Goal: Task Accomplishment & Management: Manage account settings

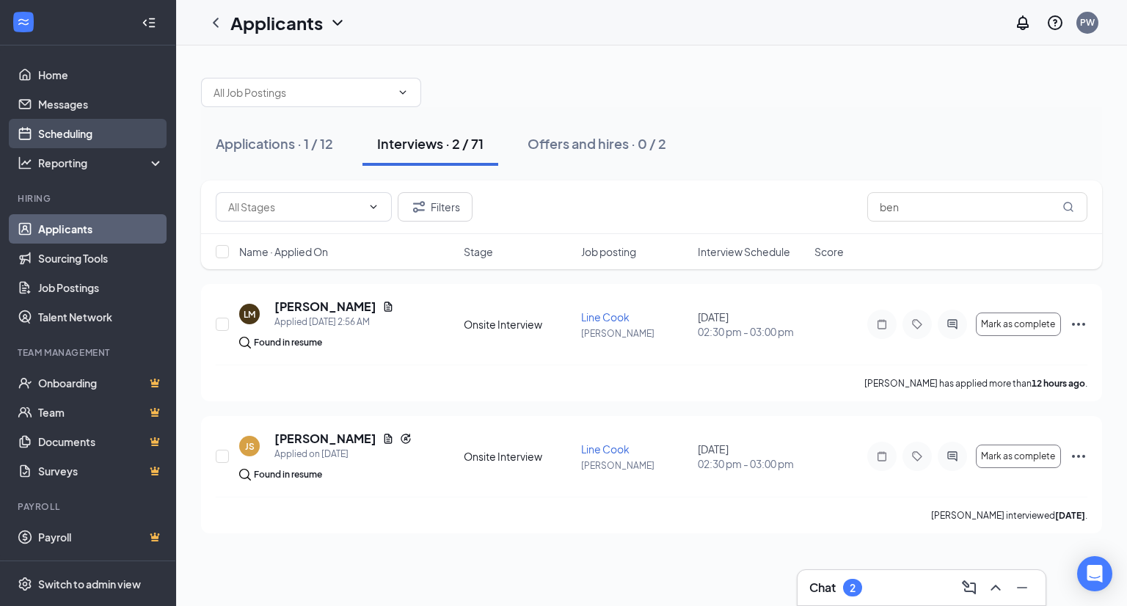
click at [59, 133] on link "Scheduling" at bounding box center [101, 133] width 126 height 29
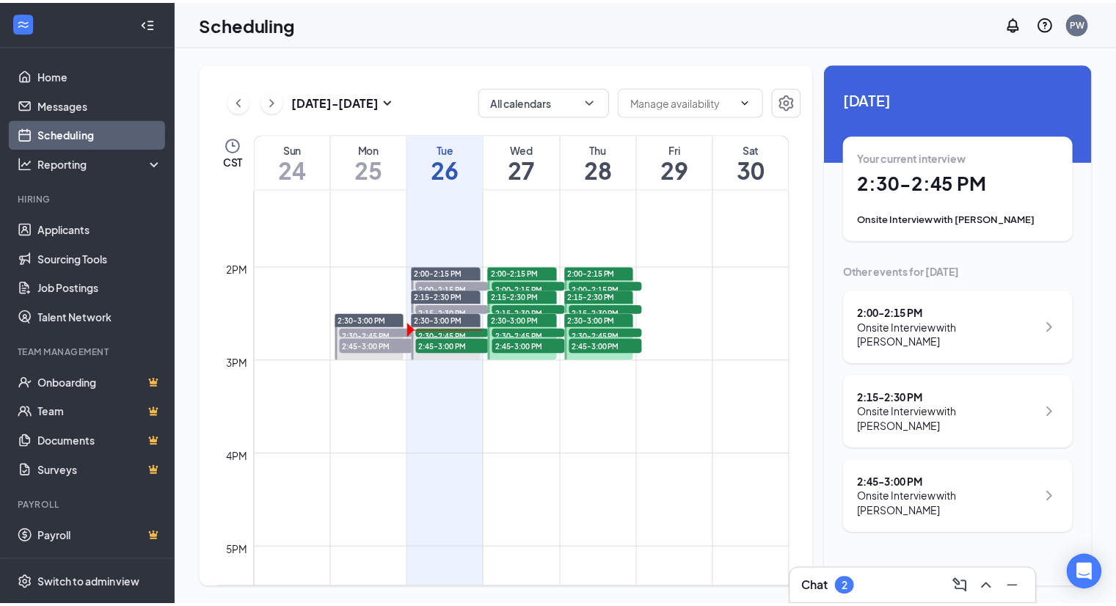
scroll to position [1242, 0]
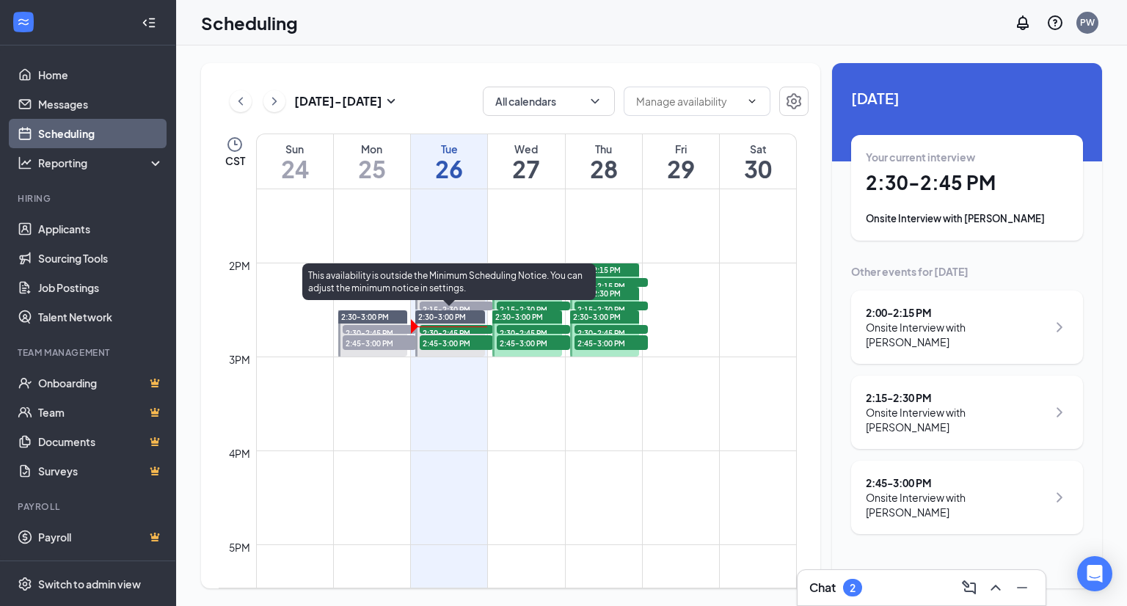
click at [426, 328] on span "2:30-2:45 PM" at bounding box center [456, 332] width 73 height 15
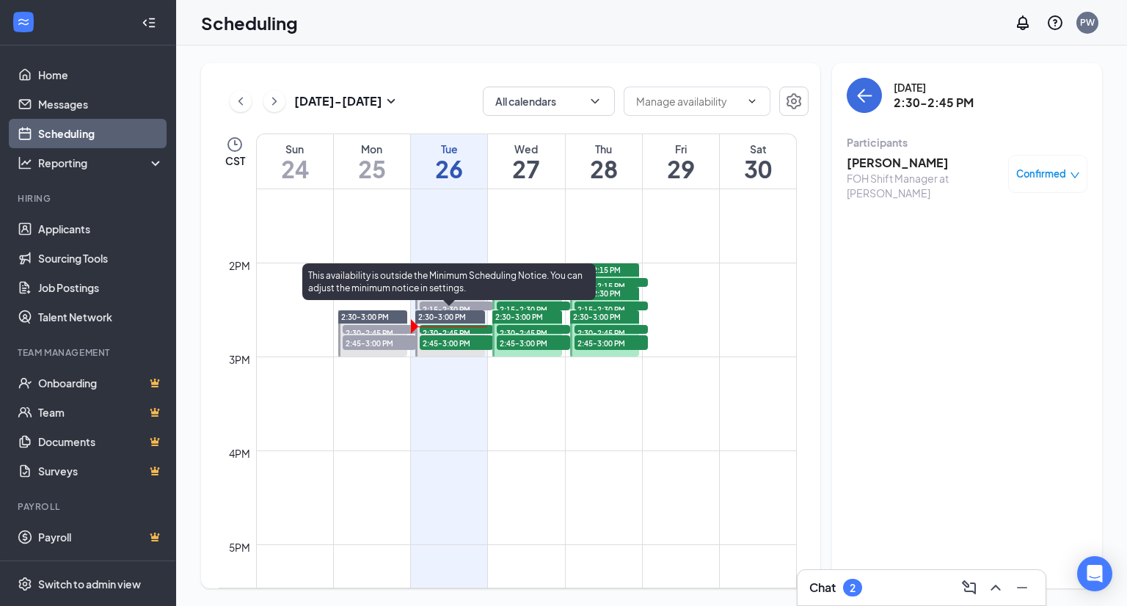
click at [432, 343] on span "2:45-3:00 PM" at bounding box center [456, 342] width 73 height 15
click at [435, 341] on span "2:45-3:00 PM" at bounding box center [456, 342] width 73 height 15
click at [436, 329] on span "2:30-2:45 PM" at bounding box center [456, 332] width 73 height 15
click at [453, 334] on div "2:45-3:00 PM 1" at bounding box center [456, 343] width 76 height 18
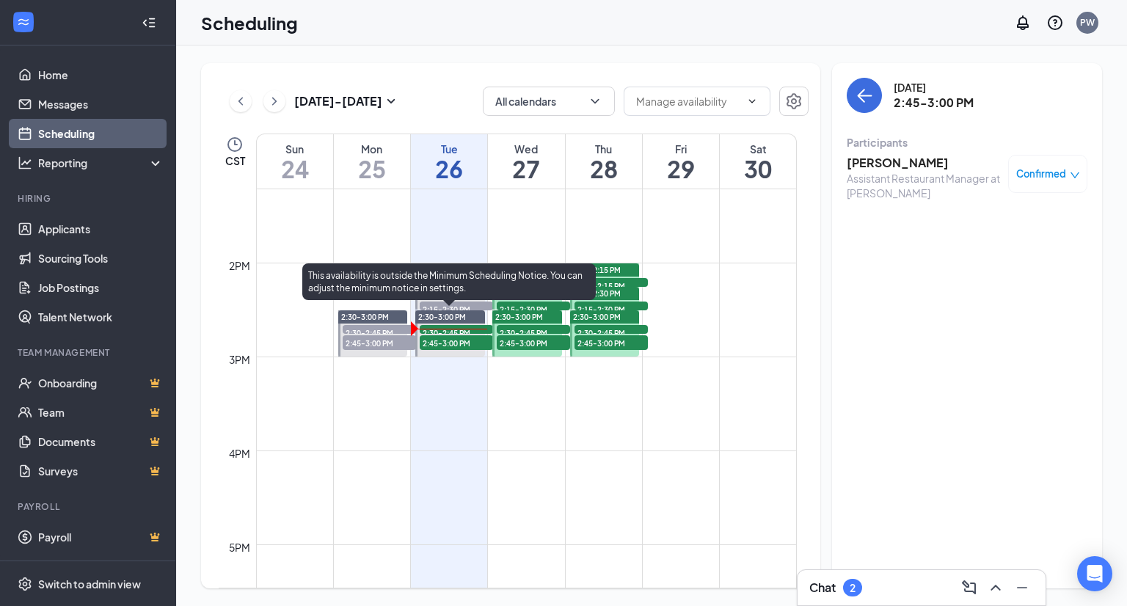
click at [440, 345] on span "2:45-3:00 PM" at bounding box center [456, 342] width 73 height 15
click at [434, 344] on span "2:45-3:00 PM" at bounding box center [456, 342] width 73 height 15
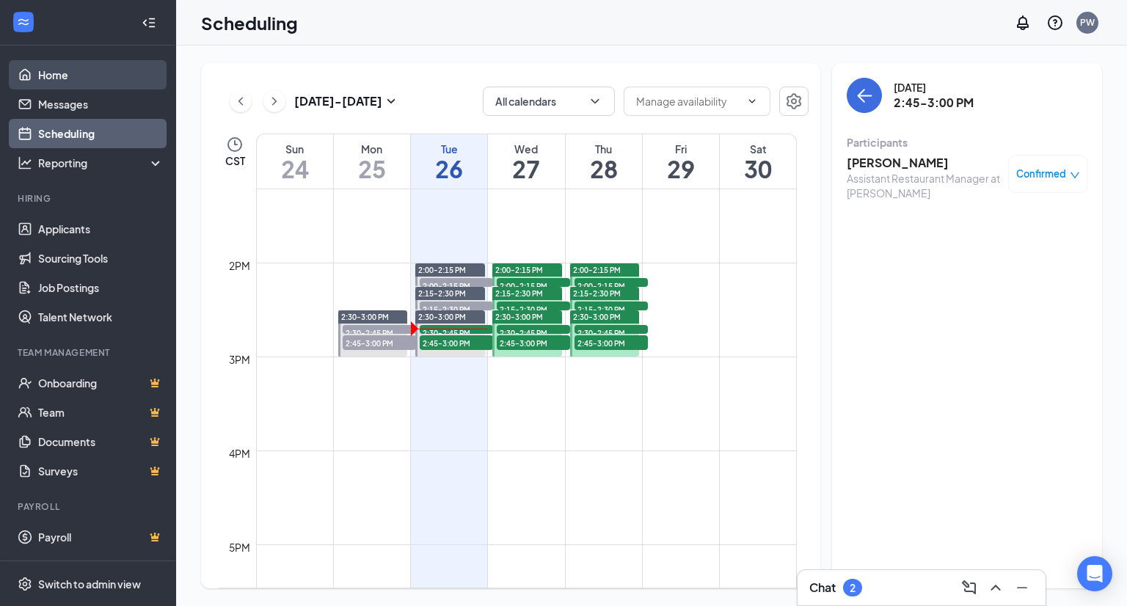
click at [57, 70] on link "Home" at bounding box center [101, 74] width 126 height 29
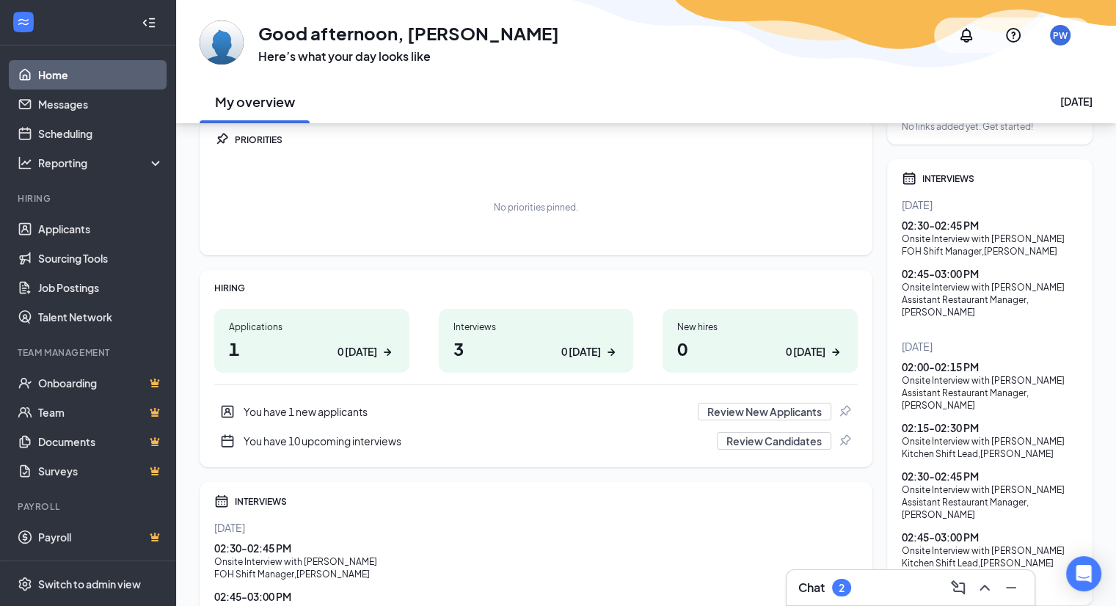
scroll to position [38, 0]
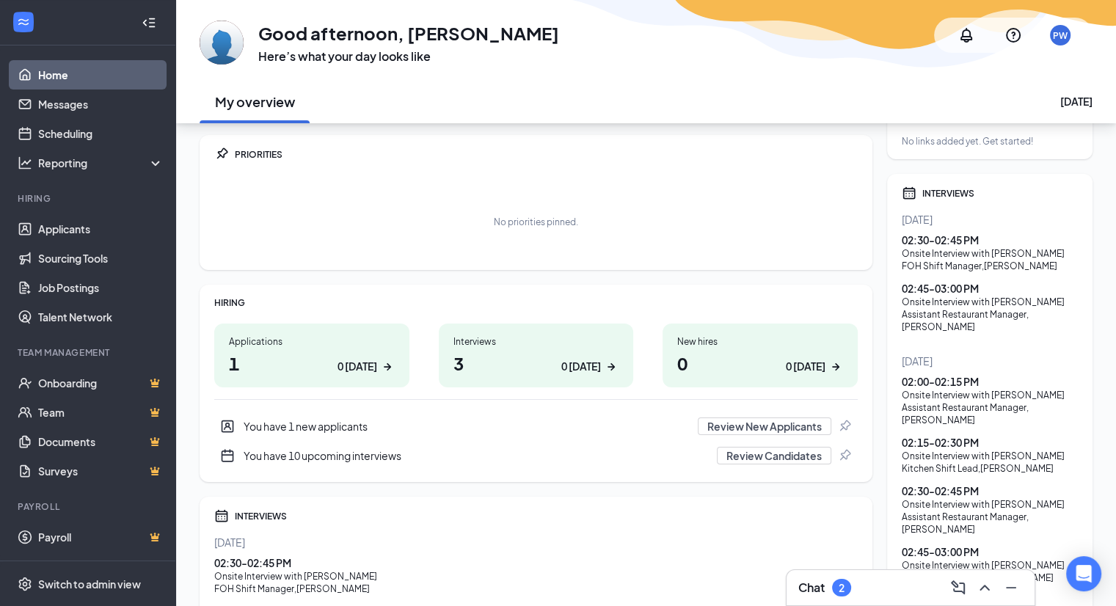
click at [951, 305] on div "Onsite Interview with [PERSON_NAME]" at bounding box center [990, 302] width 176 height 12
click at [931, 299] on div "Onsite Interview with [PERSON_NAME]" at bounding box center [990, 302] width 176 height 12
click at [954, 291] on div "02:45 - 03:00 PM" at bounding box center [990, 288] width 176 height 15
click at [53, 134] on link "Scheduling" at bounding box center [101, 133] width 126 height 29
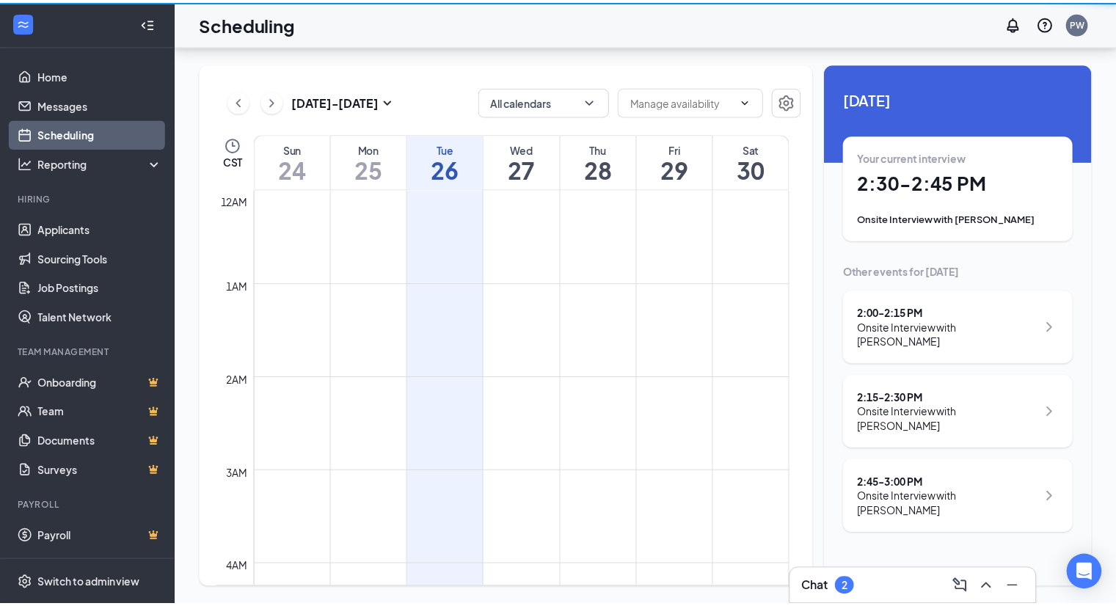
scroll to position [722, 0]
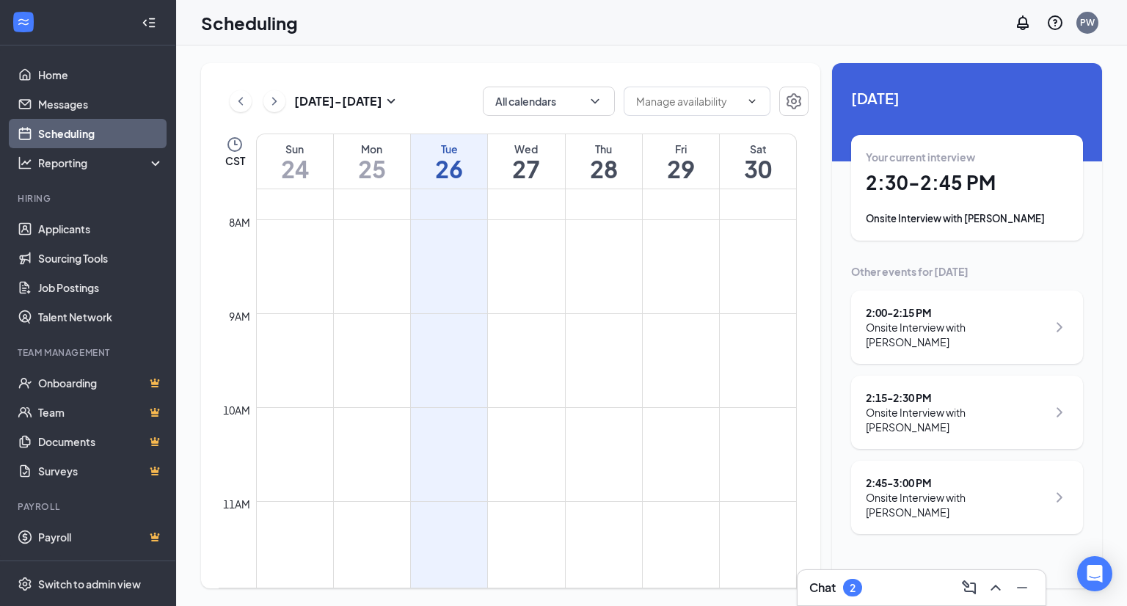
click at [906, 476] on div "2:45 - 3:00 PM" at bounding box center [956, 483] width 181 height 15
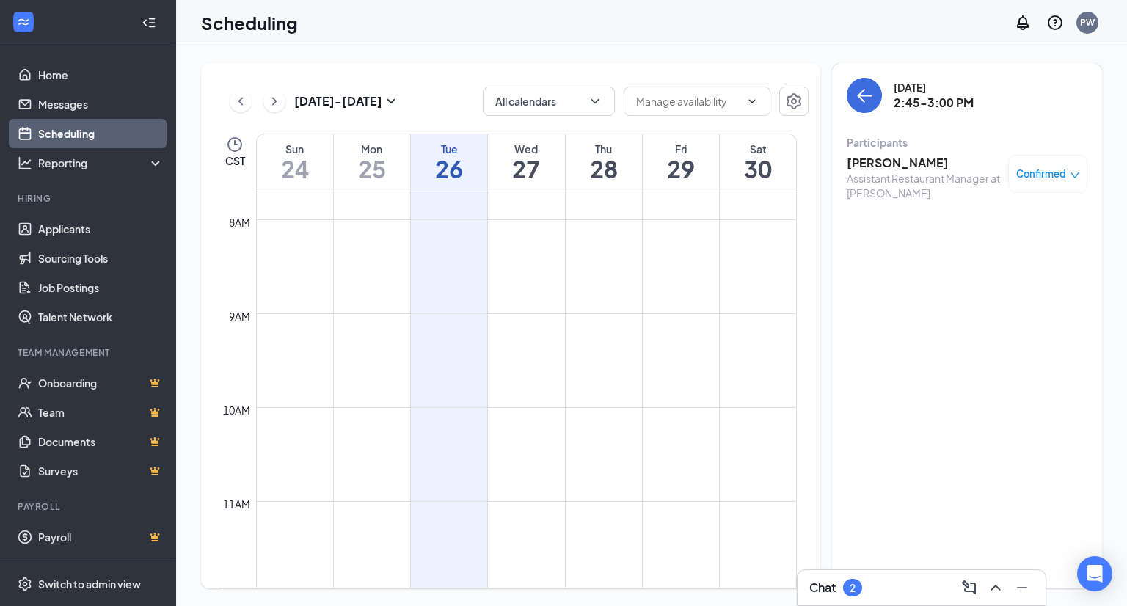
click at [890, 164] on h3 "[PERSON_NAME]" at bounding box center [924, 163] width 154 height 16
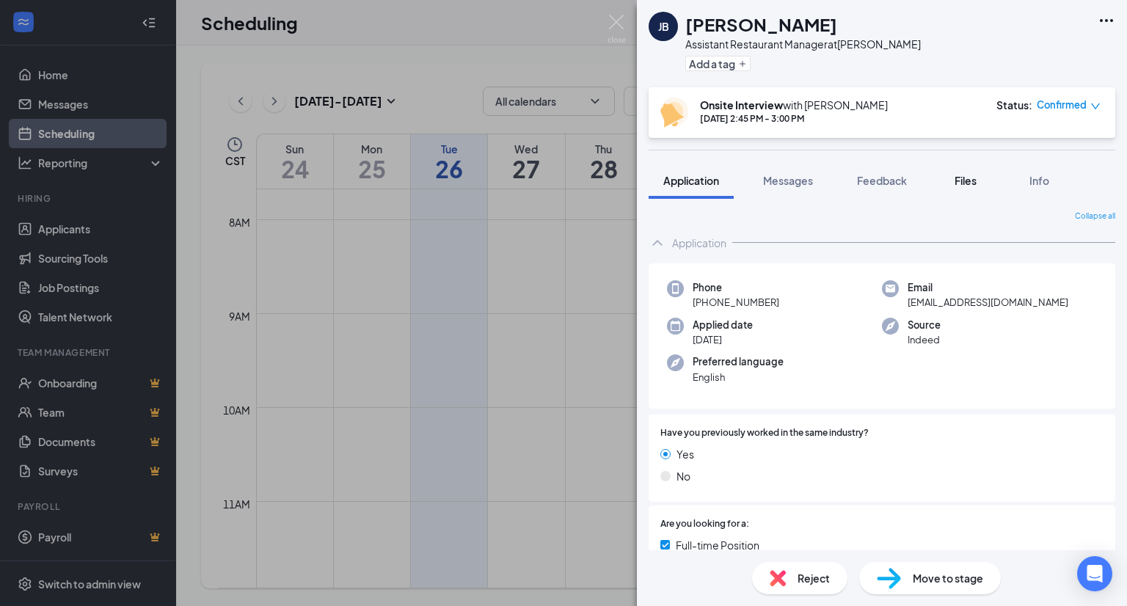
click at [959, 181] on span "Files" at bounding box center [966, 180] width 22 height 13
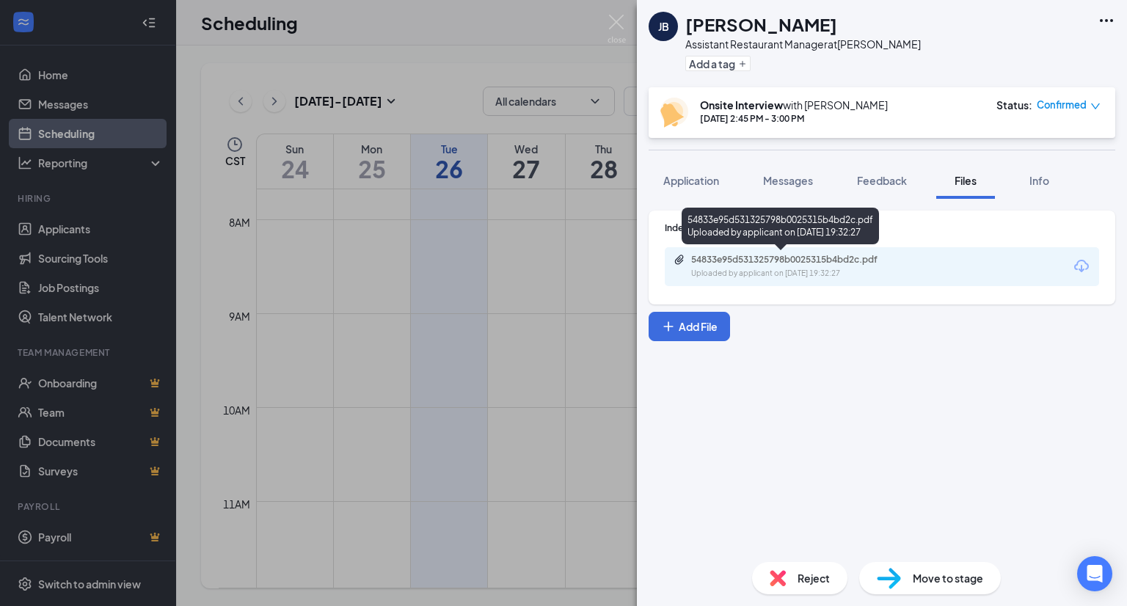
click at [813, 268] on div "Uploaded by applicant on [DATE] 19:32:27" at bounding box center [801, 274] width 220 height 12
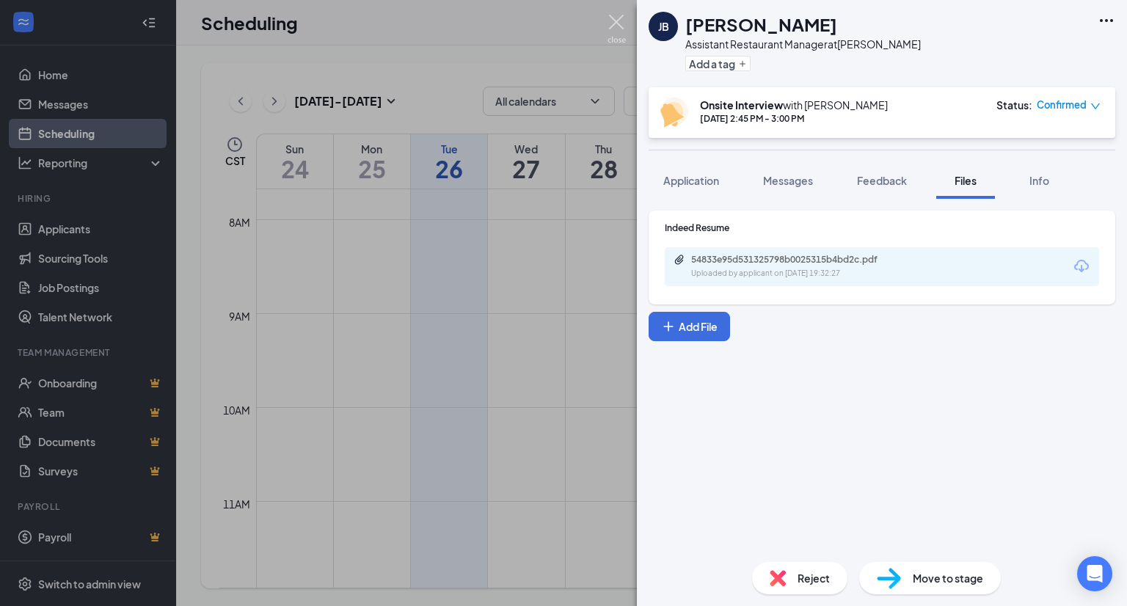
click at [619, 25] on img at bounding box center [617, 29] width 18 height 29
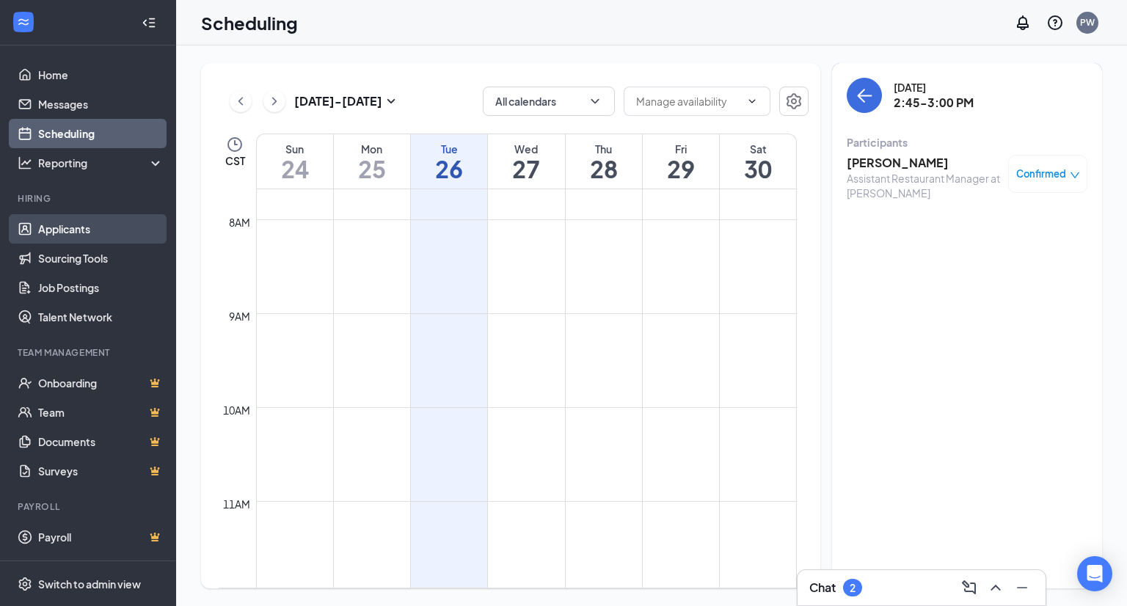
click at [63, 227] on link "Applicants" at bounding box center [101, 228] width 126 height 29
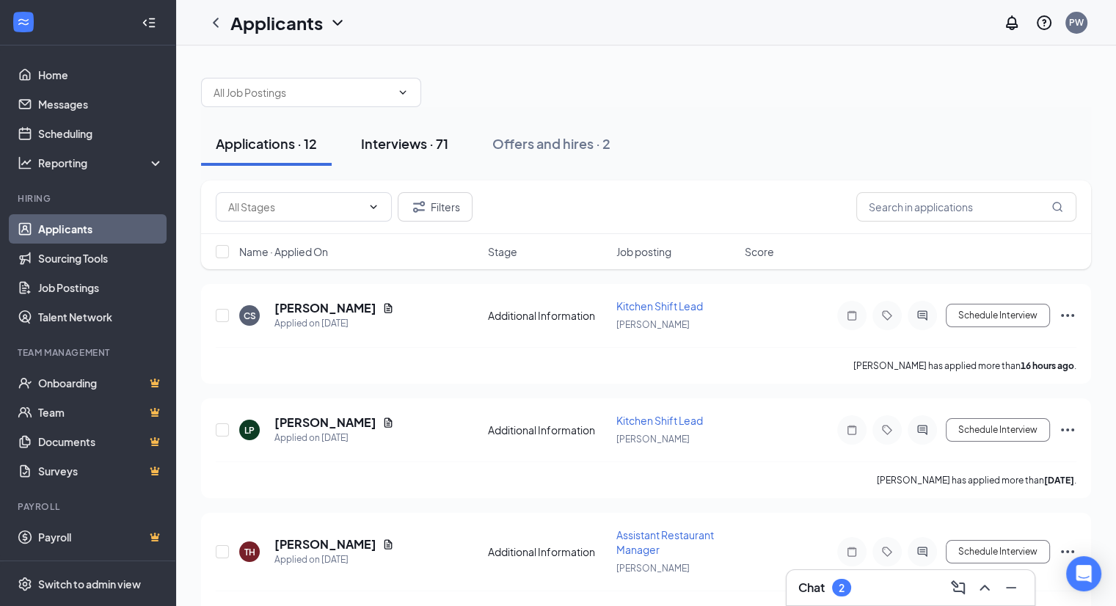
click at [403, 150] on div "Interviews · 71" at bounding box center [404, 143] width 87 height 18
